Goal: Information Seeking & Learning: Learn about a topic

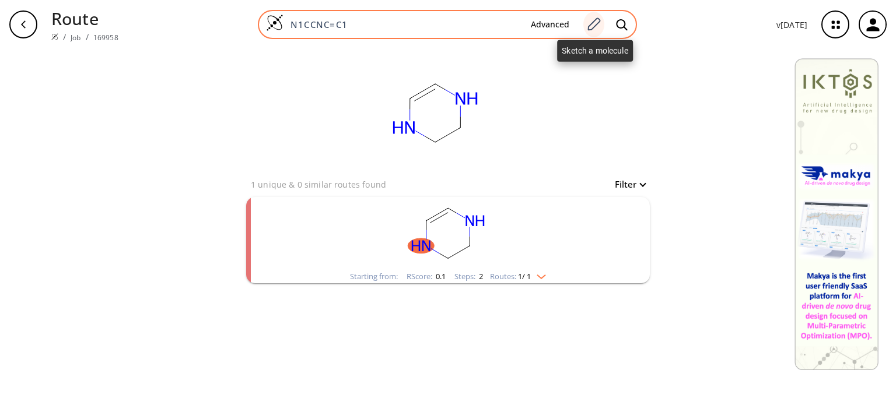
click at [596, 21] on icon at bounding box center [594, 23] width 13 height 13
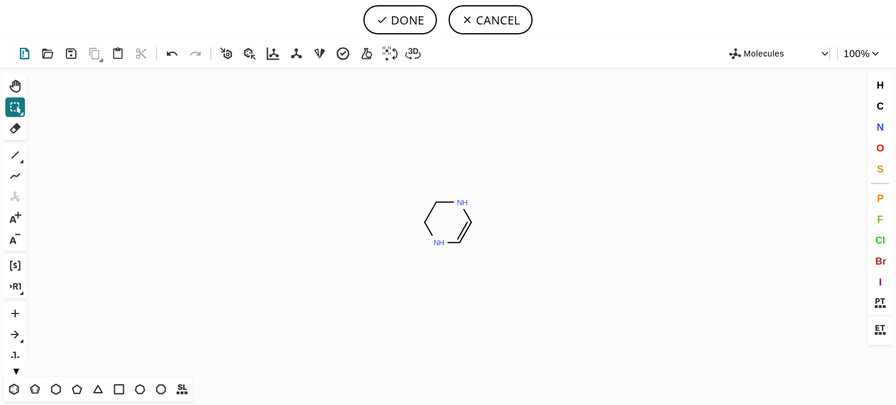
click at [25, 57] on icon at bounding box center [24, 53] width 17 height 17
click at [12, 388] on icon at bounding box center [14, 389] width 6 height 7
click at [403, 235] on icon "Created with [PERSON_NAME] 2.3.0" at bounding box center [447, 223] width 833 height 310
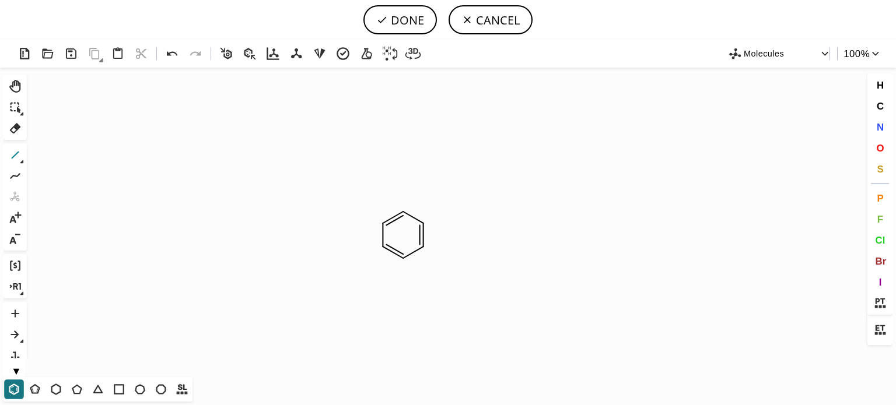
click at [14, 150] on icon at bounding box center [15, 155] width 15 height 15
click at [882, 149] on span "O" at bounding box center [880, 147] width 8 height 11
click at [407, 283] on tspan "O" at bounding box center [407, 283] width 6 height 9
click at [12, 150] on icon at bounding box center [15, 155] width 15 height 15
drag, startPoint x: 402, startPoint y: 201, endPoint x: 402, endPoint y: 194, distance: 7.0
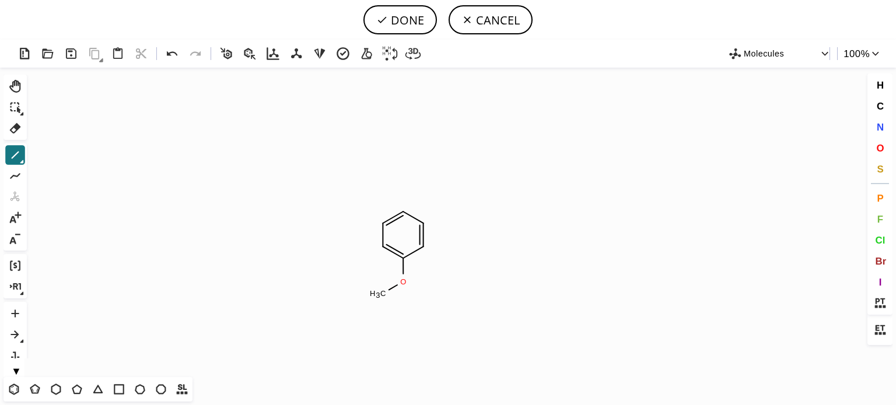
click at [402, 200] on icon "Created with [PERSON_NAME] 2.3.0 O C H 3 O" at bounding box center [447, 223] width 833 height 310
click at [173, 56] on icon at bounding box center [172, 53] width 17 height 17
click at [876, 150] on span "O" at bounding box center [880, 147] width 8 height 11
click at [381, 176] on tspan "O" at bounding box center [381, 176] width 6 height 9
click at [882, 86] on span "H" at bounding box center [879, 84] width 7 height 11
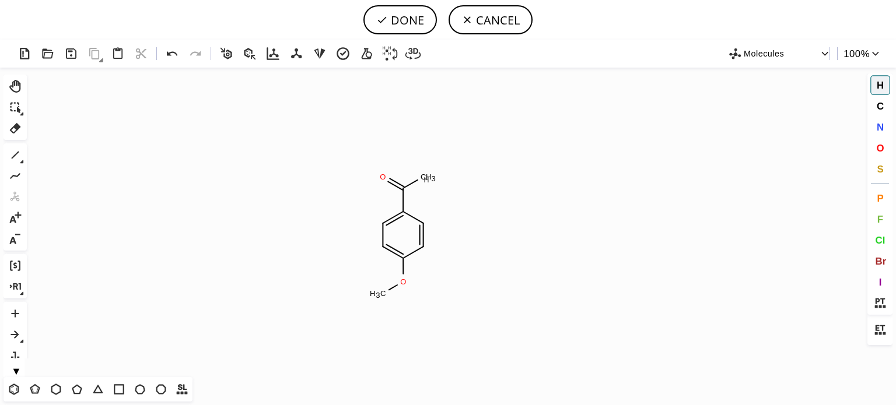
click at [426, 180] on tspan "H" at bounding box center [426, 180] width 6 height 9
click at [9, 153] on icon at bounding box center [15, 155] width 15 height 15
click at [879, 172] on span "S" at bounding box center [879, 168] width 6 height 11
click at [444, 261] on tspan "S" at bounding box center [443, 261] width 5 height 9
click at [881, 149] on span "O" at bounding box center [880, 147] width 8 height 11
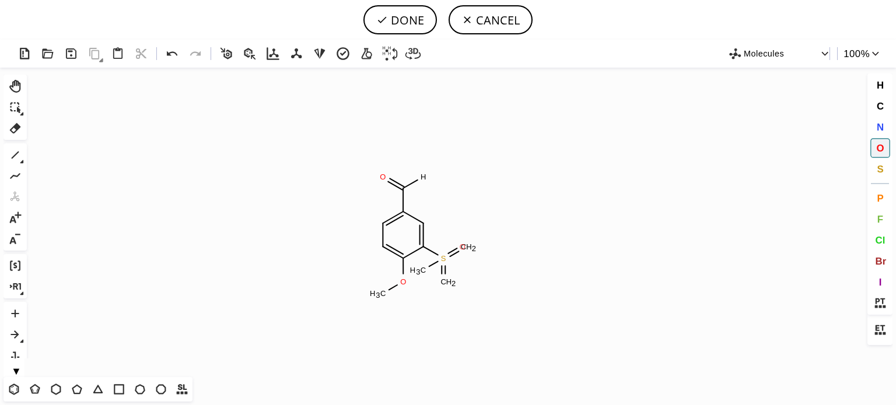
drag, startPoint x: 462, startPoint y: 247, endPoint x: 455, endPoint y: 287, distance: 41.4
click at [462, 247] on tspan "O" at bounding box center [463, 247] width 6 height 9
click at [446, 286] on tspan "O" at bounding box center [446, 286] width 6 height 9
click at [881, 122] on span "N" at bounding box center [879, 126] width 7 height 11
click at [422, 277] on tspan "N" at bounding box center [422, 277] width 6 height 9
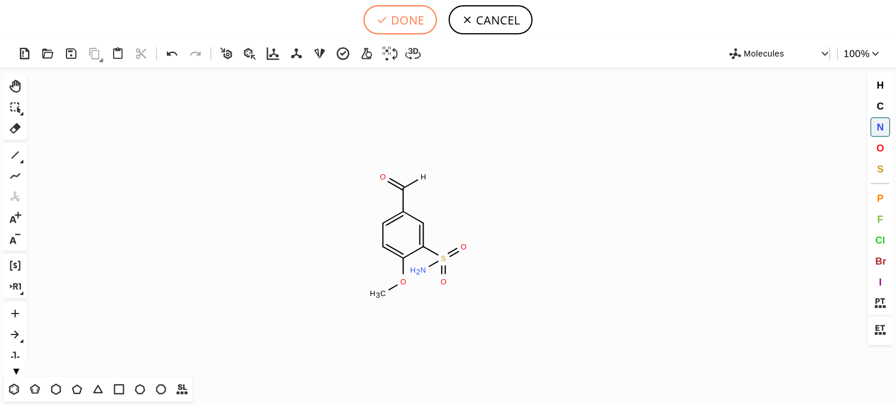
click at [403, 23] on button "DONE" at bounding box center [399, 19] width 73 height 29
type input "C1C=C(OC)C(S(N)(=O)=O)=CC=1C(=O)[H]"
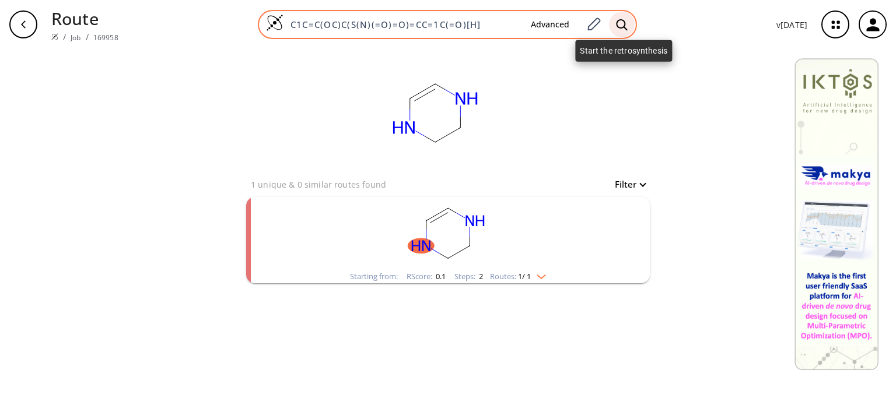
click at [621, 28] on icon at bounding box center [622, 25] width 12 height 12
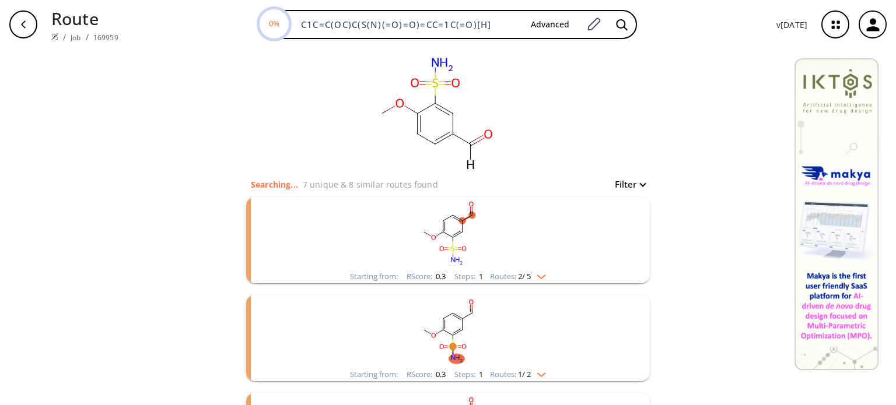
click at [544, 270] on div "clusters" at bounding box center [447, 233] width 303 height 73
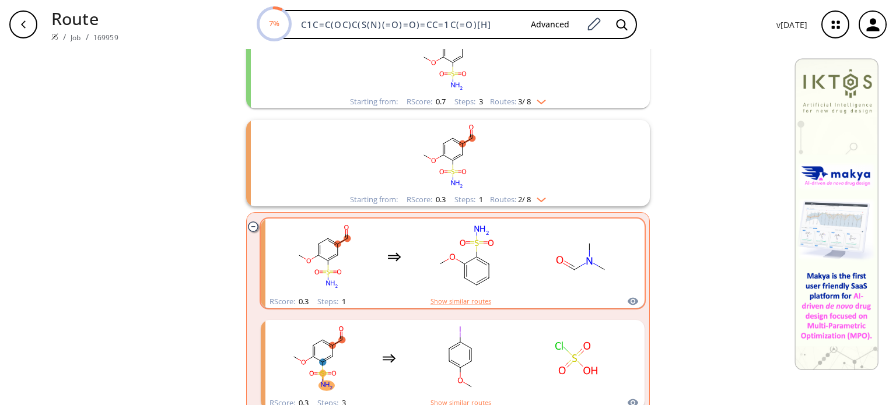
scroll to position [175, 0]
click at [530, 268] on rect "clusters" at bounding box center [582, 256] width 105 height 73
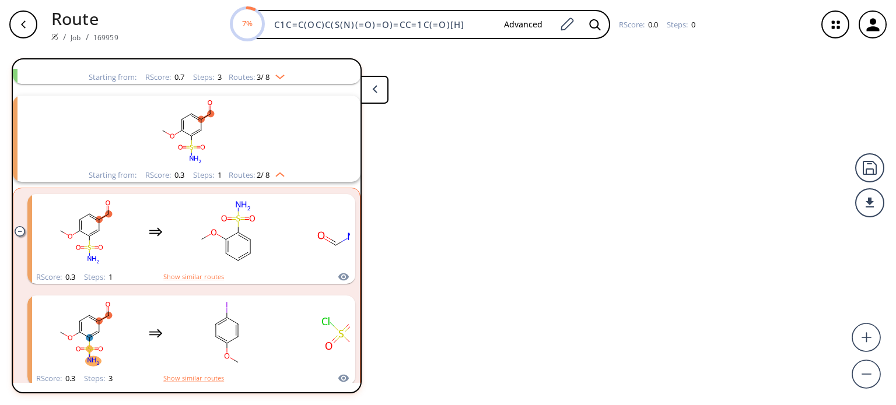
scroll to position [124, 0]
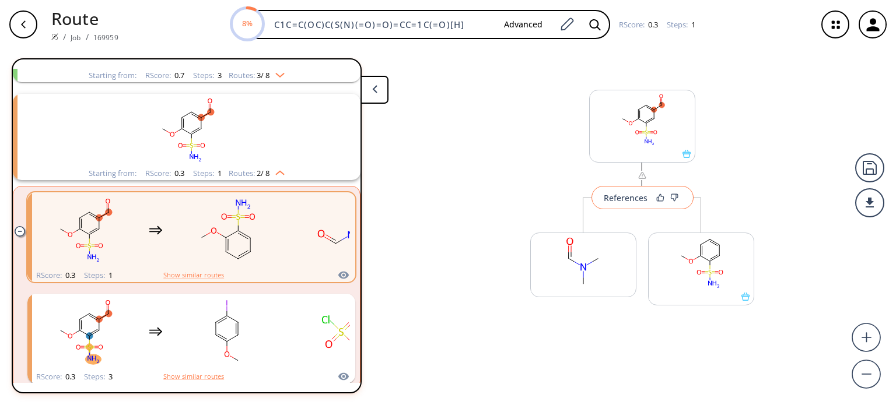
click at [619, 207] on button "References" at bounding box center [642, 197] width 102 height 23
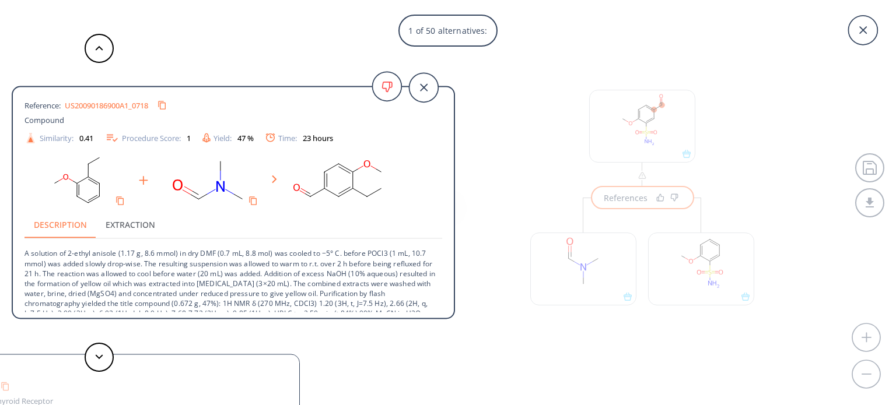
scroll to position [21, 0]
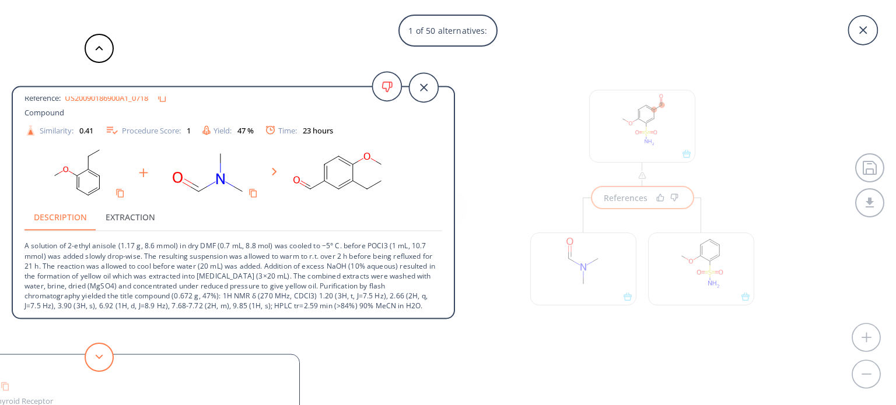
click at [111, 362] on button at bounding box center [99, 357] width 29 height 29
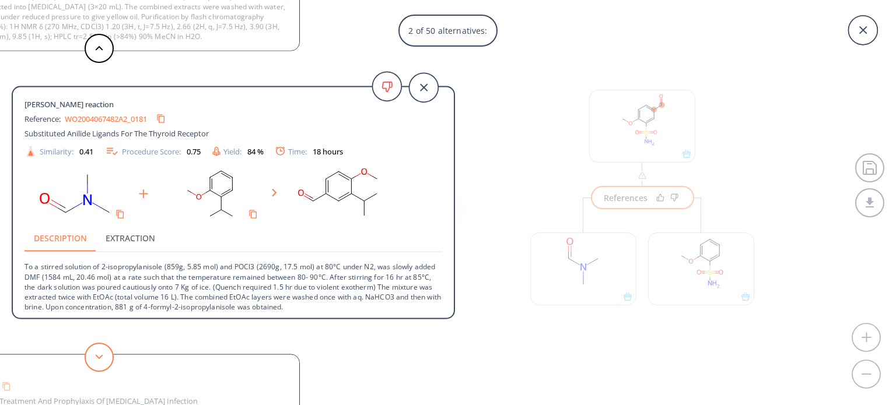
click at [111, 362] on button at bounding box center [99, 357] width 29 height 29
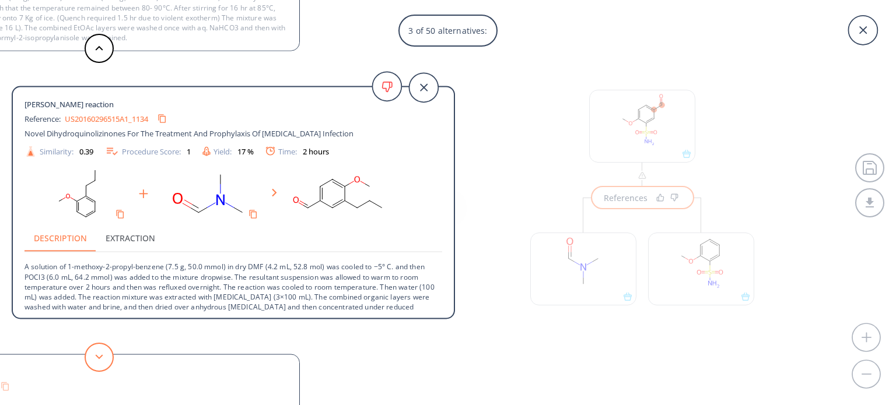
click at [111, 362] on button at bounding box center [99, 357] width 29 height 29
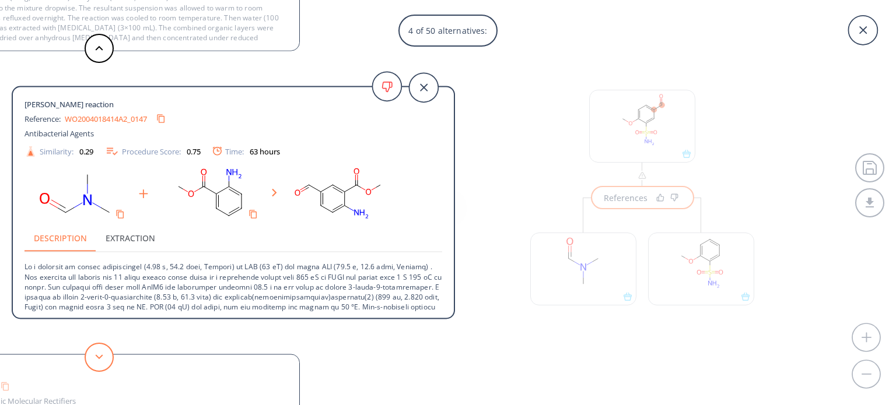
click at [111, 362] on button at bounding box center [99, 357] width 29 height 29
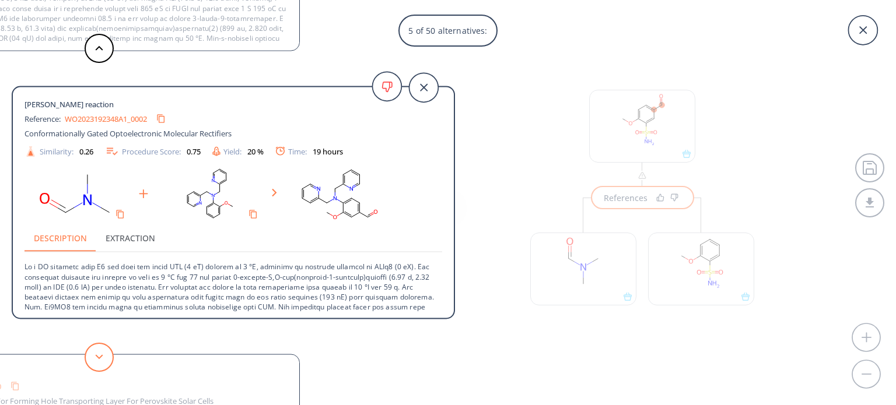
click at [111, 362] on button at bounding box center [99, 357] width 29 height 29
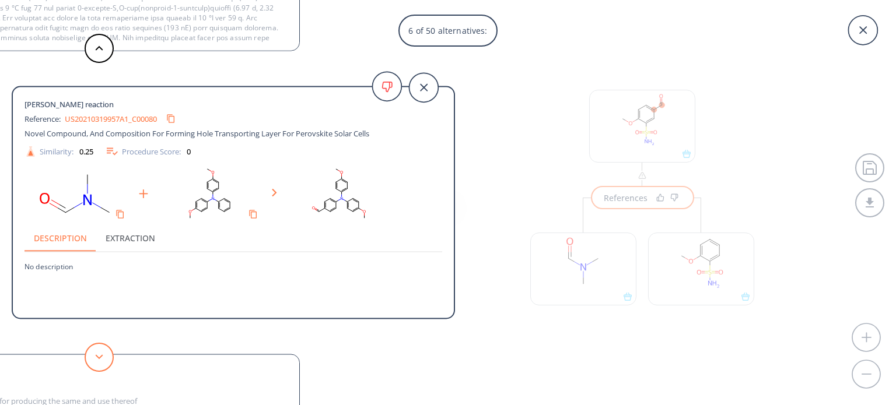
click at [111, 362] on button at bounding box center [99, 357] width 29 height 29
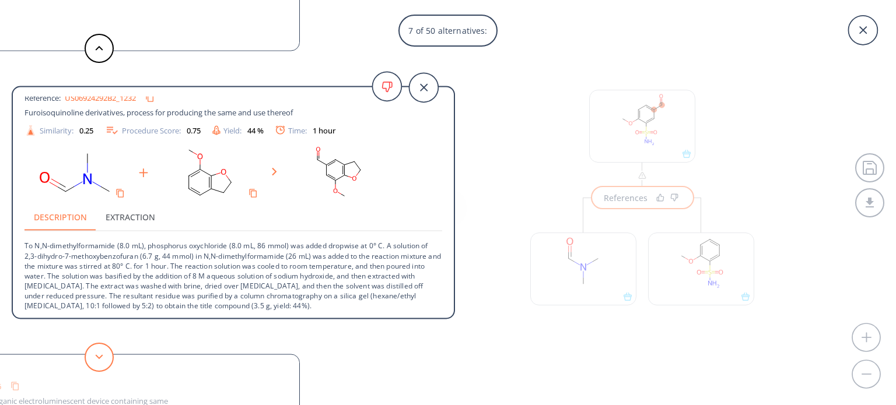
click at [96, 355] on icon at bounding box center [99, 357] width 8 height 5
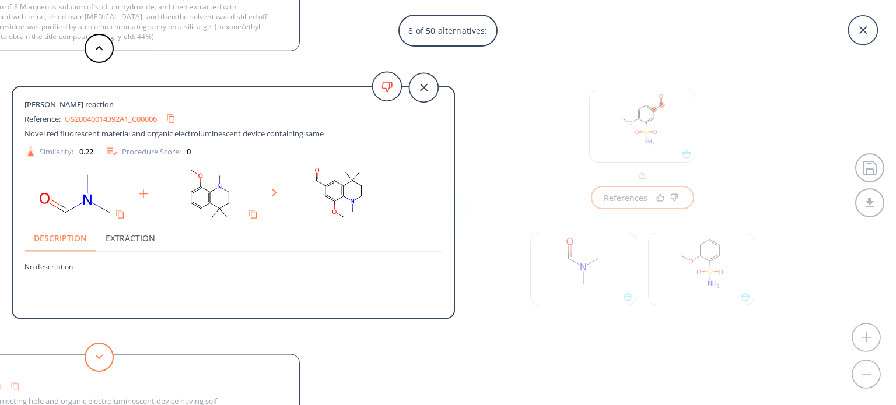
click at [96, 355] on icon at bounding box center [99, 357] width 8 height 5
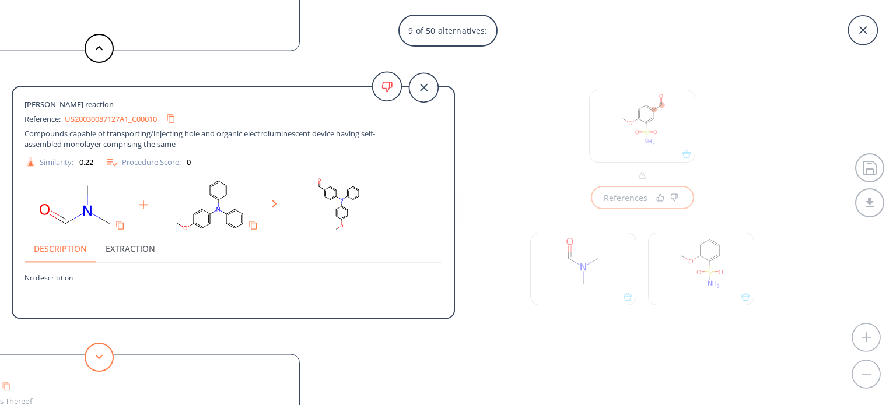
click at [99, 356] on icon at bounding box center [99, 357] width 8 height 5
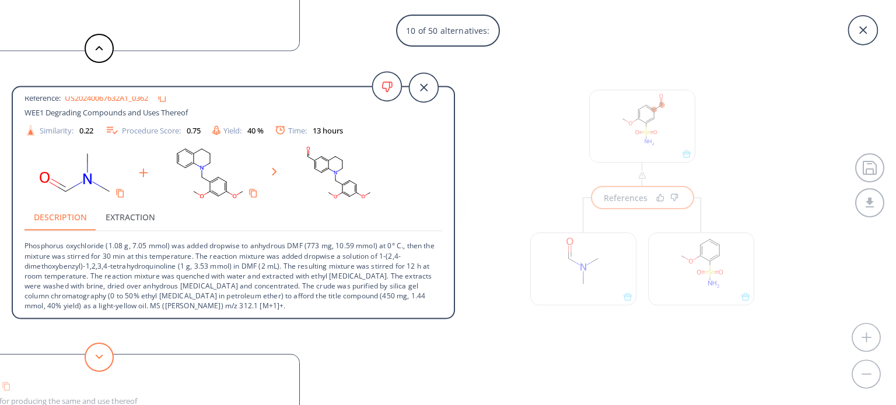
click at [107, 363] on button at bounding box center [99, 357] width 29 height 29
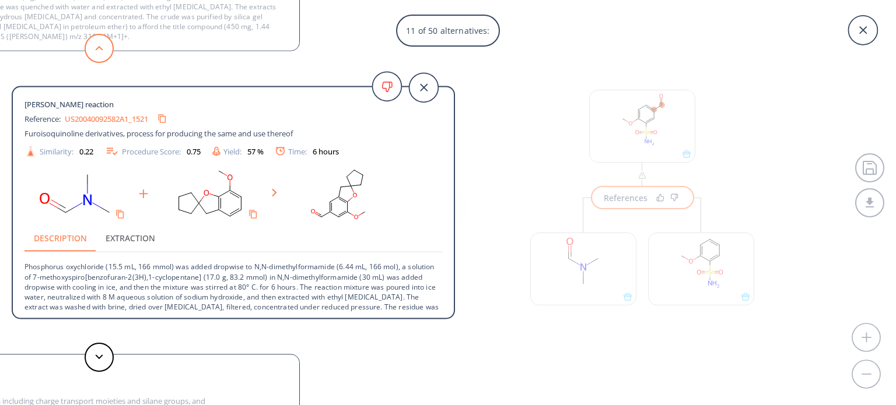
click at [110, 38] on button at bounding box center [99, 48] width 29 height 29
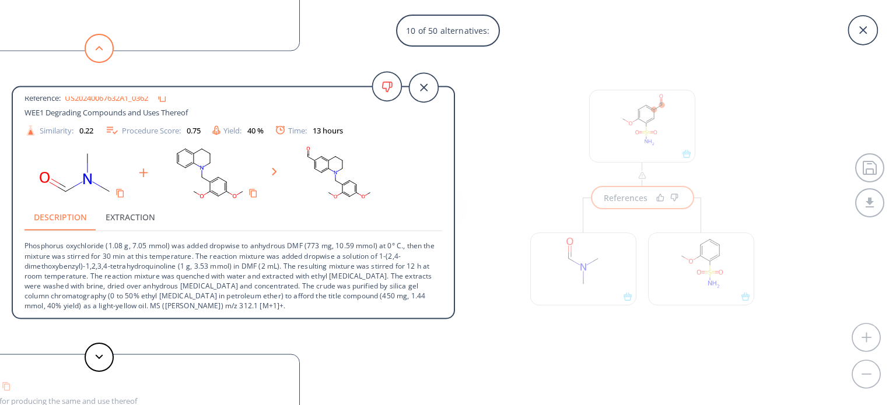
click at [103, 48] on button at bounding box center [99, 48] width 29 height 29
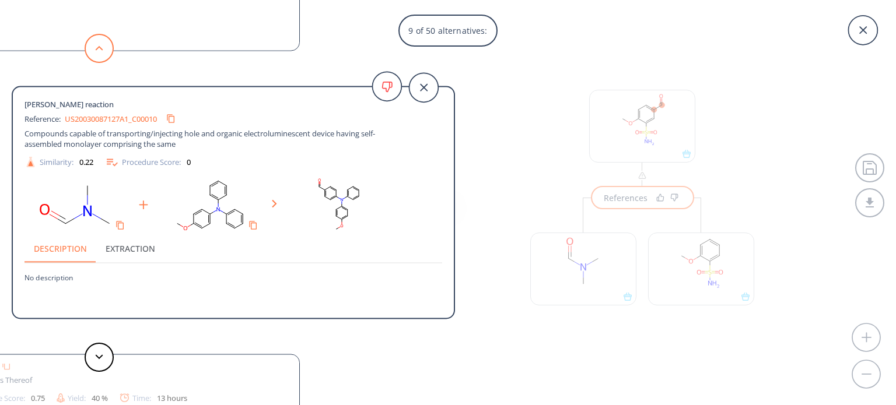
click at [103, 48] on button at bounding box center [99, 48] width 29 height 29
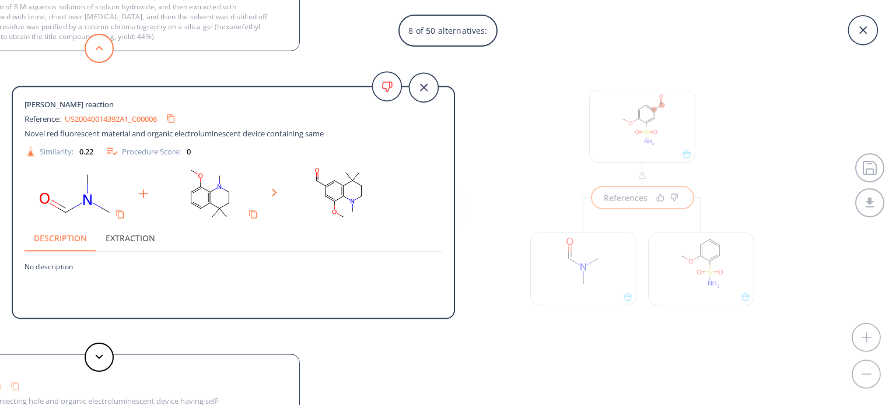
click at [103, 48] on button at bounding box center [99, 48] width 29 height 29
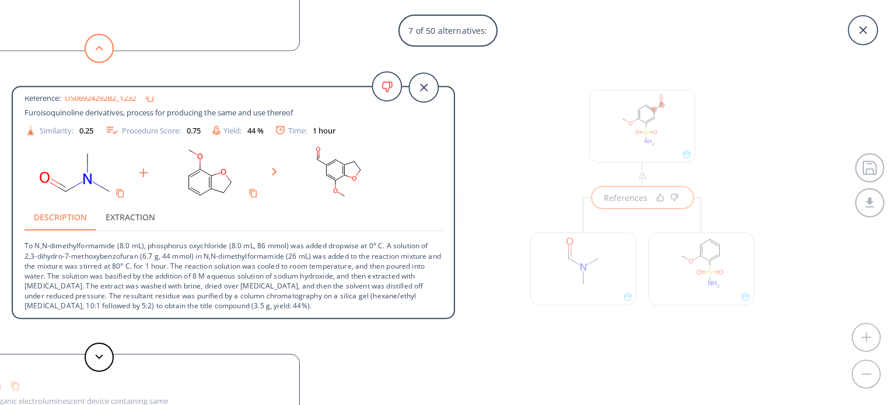
click at [98, 52] on button at bounding box center [99, 48] width 29 height 29
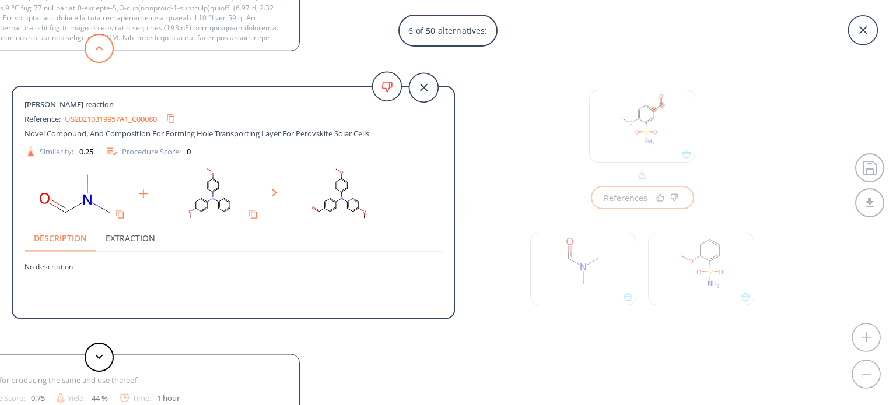
click at [98, 52] on button at bounding box center [99, 48] width 29 height 29
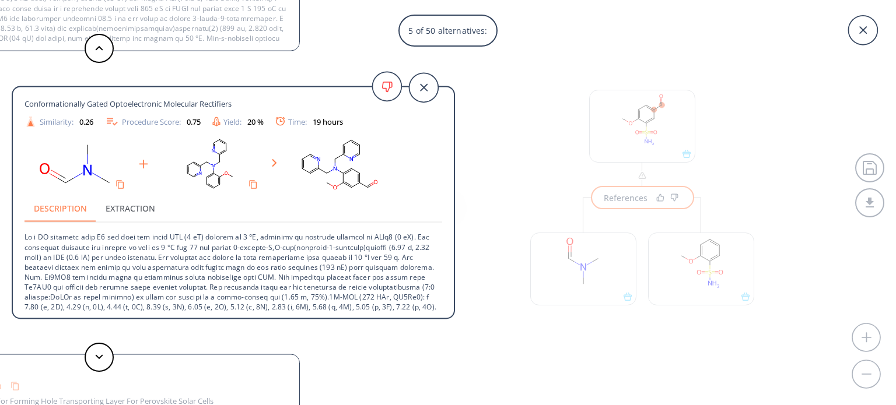
scroll to position [41, 0]
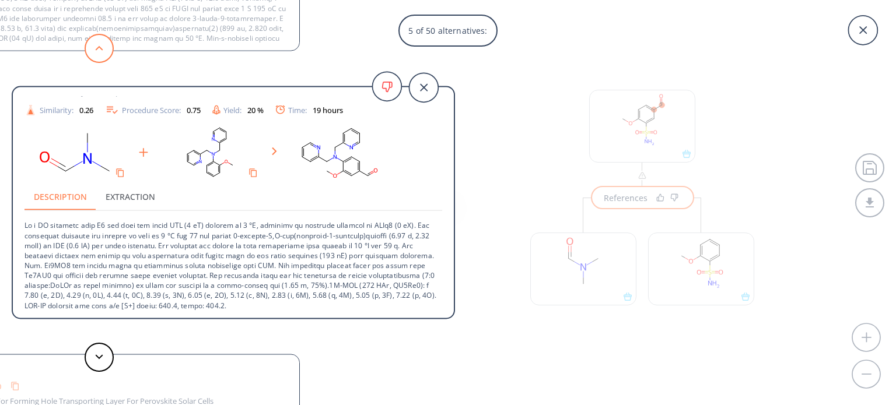
click at [103, 40] on button at bounding box center [99, 48] width 29 height 29
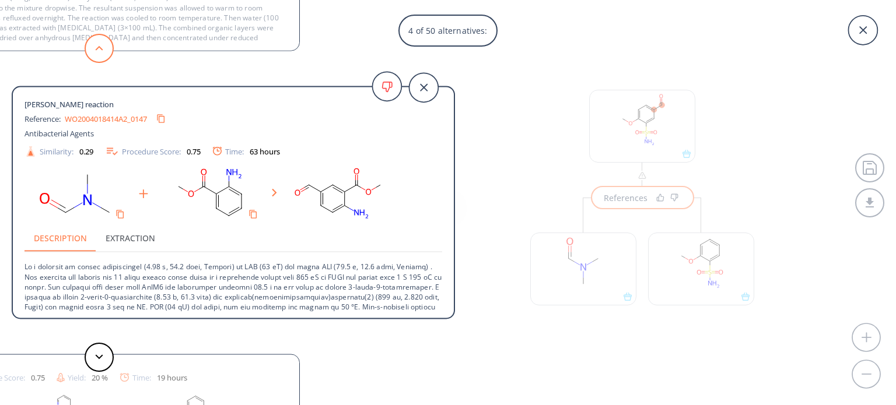
click at [103, 40] on button at bounding box center [99, 48] width 29 height 29
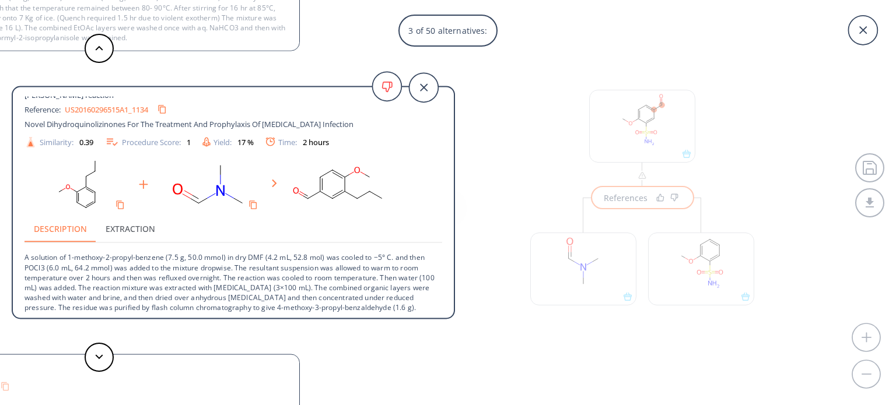
scroll to position [12, 0]
click at [100, 49] on icon at bounding box center [99, 47] width 8 height 5
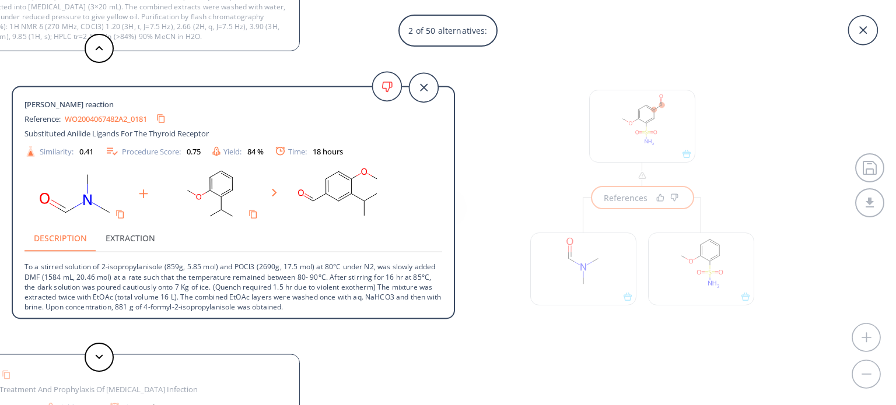
click at [707, 268] on div "2 of 50 alternatives: [PERSON_NAME] reaction Reference: US20090186900A1_0718 Co…" at bounding box center [448, 202] width 896 height 405
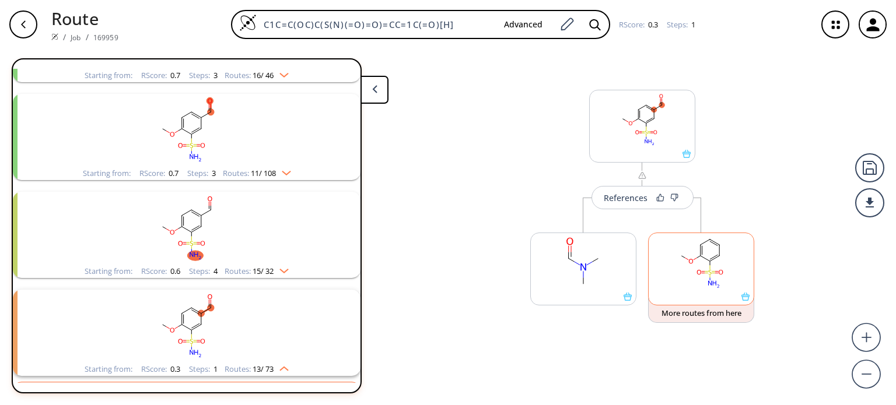
click at [707, 267] on rect at bounding box center [700, 262] width 105 height 59
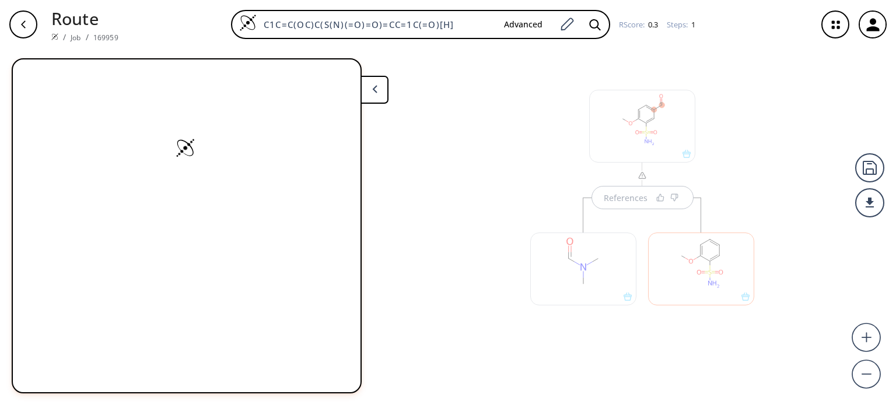
scroll to position [0, 0]
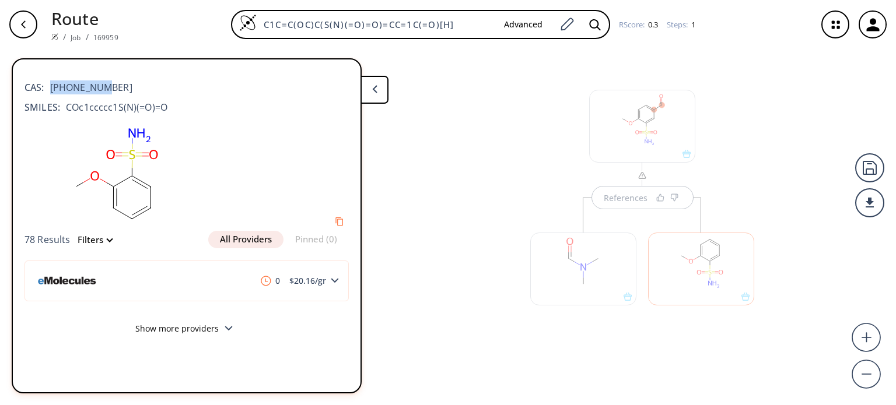
drag, startPoint x: 111, startPoint y: 87, endPoint x: 108, endPoint y: 98, distance: 10.8
click at [52, 88] on div "CAS: [PHONE_NUMBER]" at bounding box center [186, 82] width 324 height 26
drag, startPoint x: 130, startPoint y: 83, endPoint x: 101, endPoint y: 82, distance: 29.2
click at [129, 82] on div "CAS: [PHONE_NUMBER]" at bounding box center [186, 82] width 324 height 26
drag, startPoint x: 49, startPoint y: 85, endPoint x: 59, endPoint y: 83, distance: 10.6
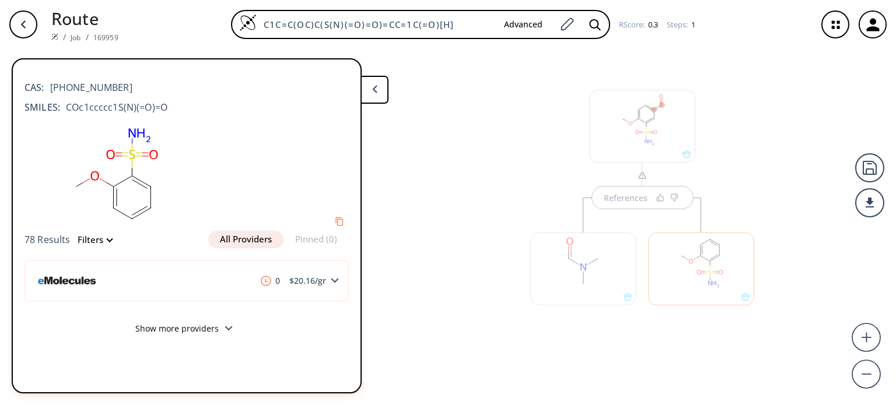
click at [54, 83] on span "[PHONE_NUMBER]" at bounding box center [88, 87] width 88 height 14
click at [54, 84] on span "[PHONE_NUMBER]" at bounding box center [88, 87] width 88 height 14
drag, startPoint x: 48, startPoint y: 86, endPoint x: 111, endPoint y: 86, distance: 63.0
click at [111, 86] on div "CAS: [PHONE_NUMBER]" at bounding box center [186, 82] width 324 height 26
copy span "[PHONE_NUMBER]"
